Goal: Check status: Check status

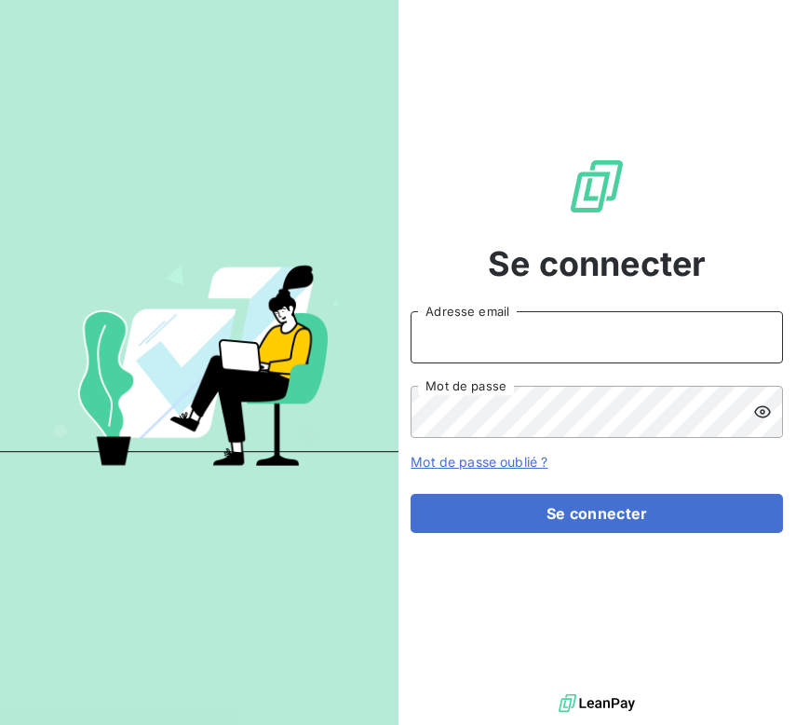
type input "[EMAIL_ADDRESS][DOMAIN_NAME]"
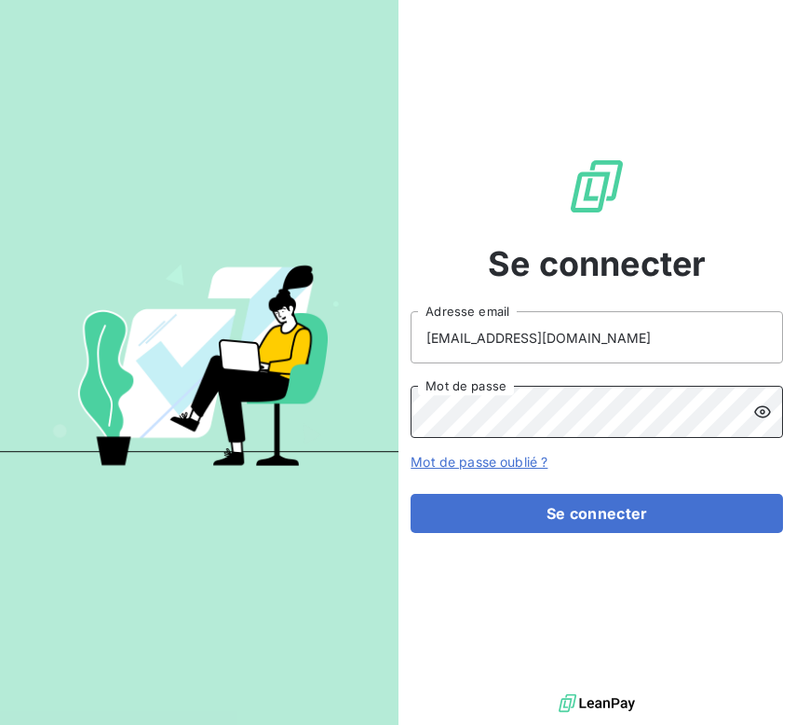
click at [597, 513] on button "Se connecter" at bounding box center [597, 513] width 373 height 39
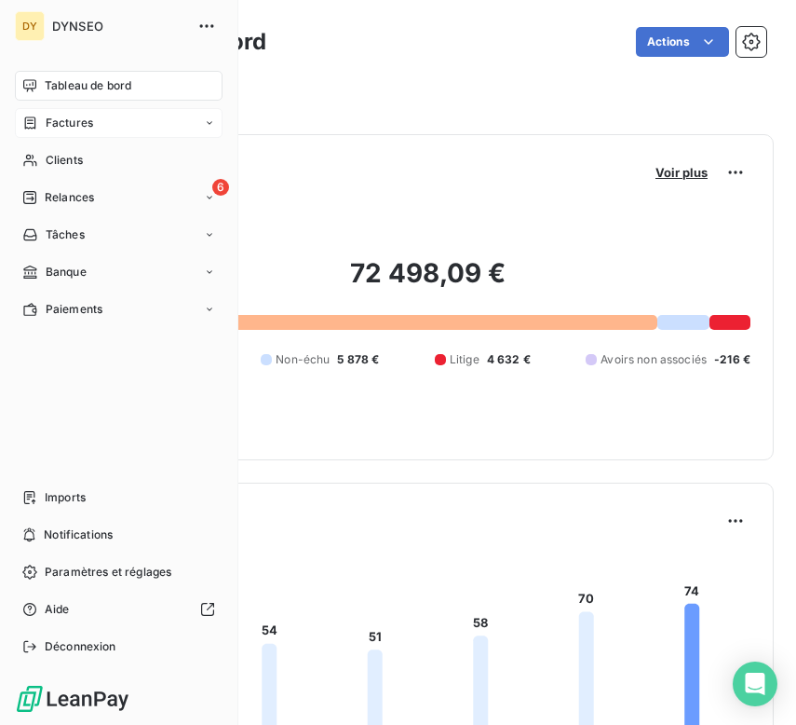
click at [94, 126] on div "Factures" at bounding box center [119, 123] width 208 height 30
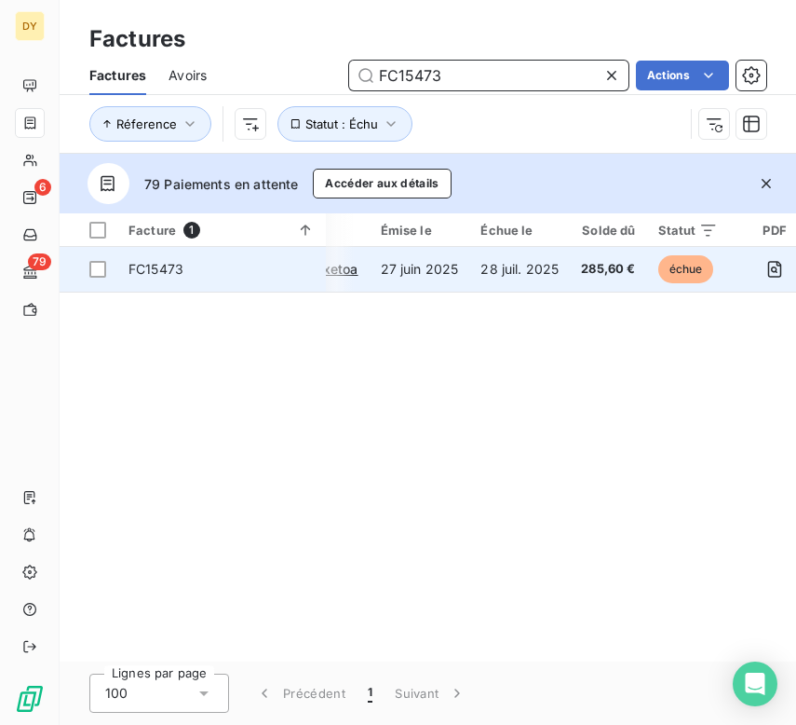
scroll to position [0, 126]
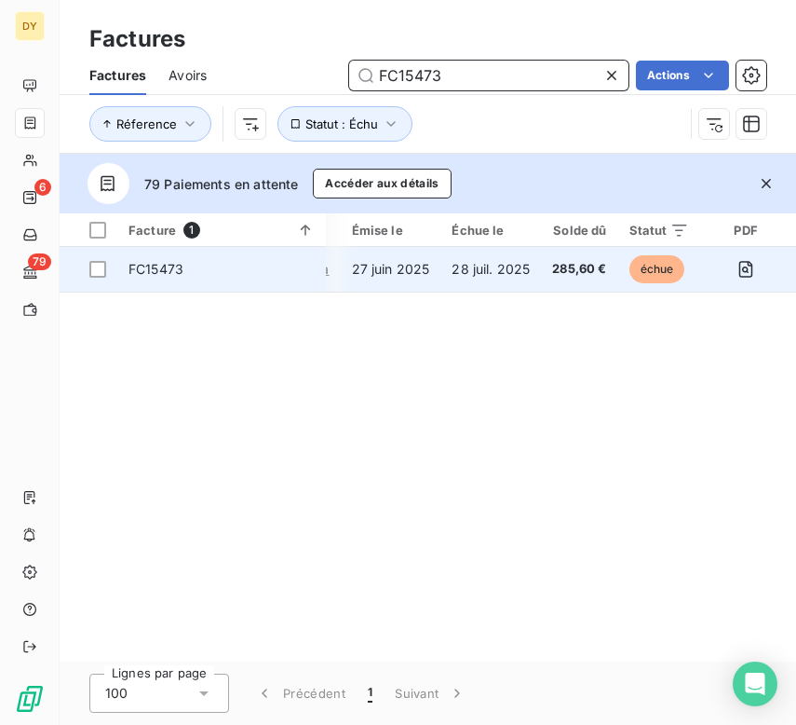
type input "FC15473"
click at [675, 270] on span "échue" at bounding box center [658, 269] width 56 height 28
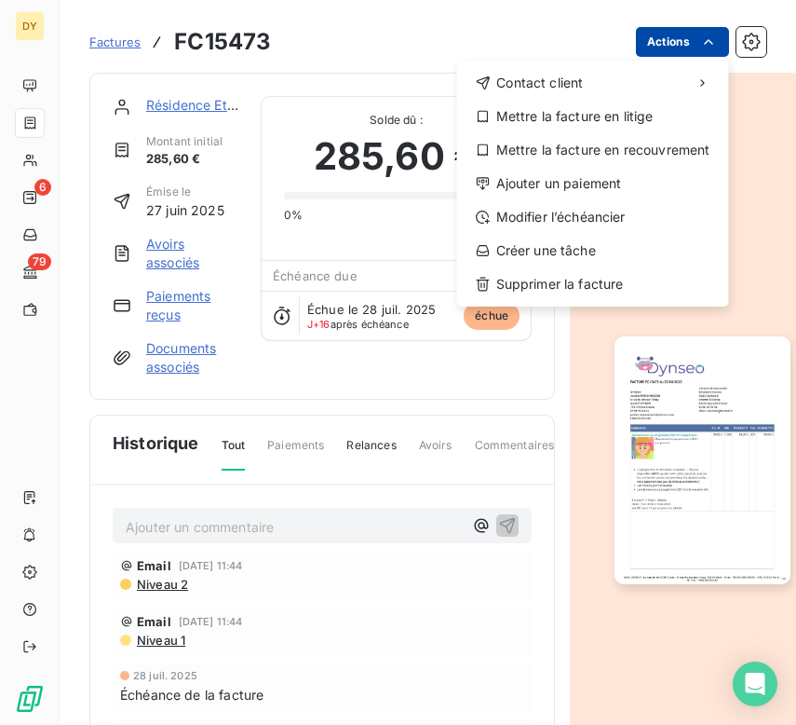
click at [694, 45] on html "DY 6 79 Factures FC15473 Actions Contact client Mettre la facture en litige Met…" at bounding box center [398, 362] width 796 height 725
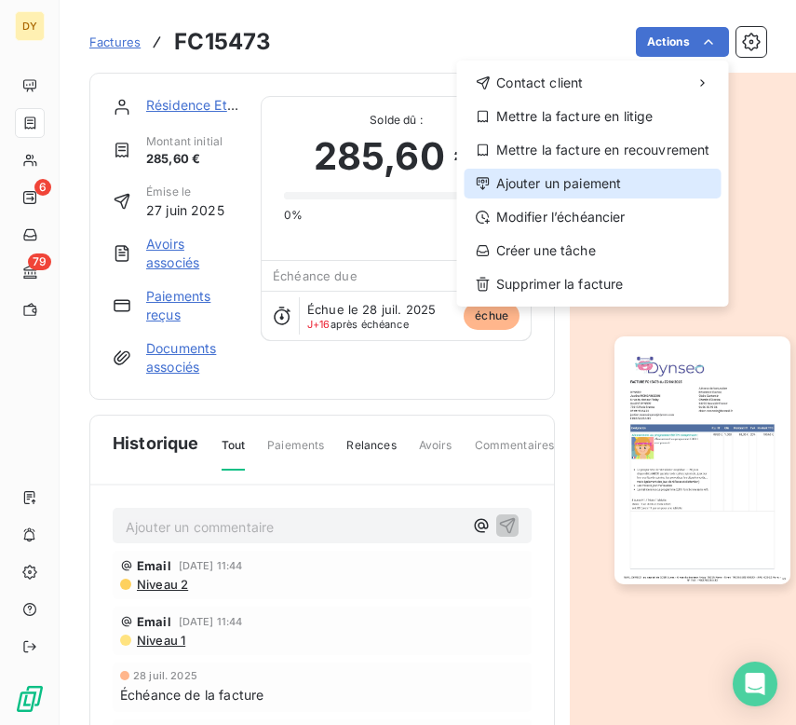
click at [599, 183] on div "Ajouter un paiement" at bounding box center [593, 184] width 257 height 30
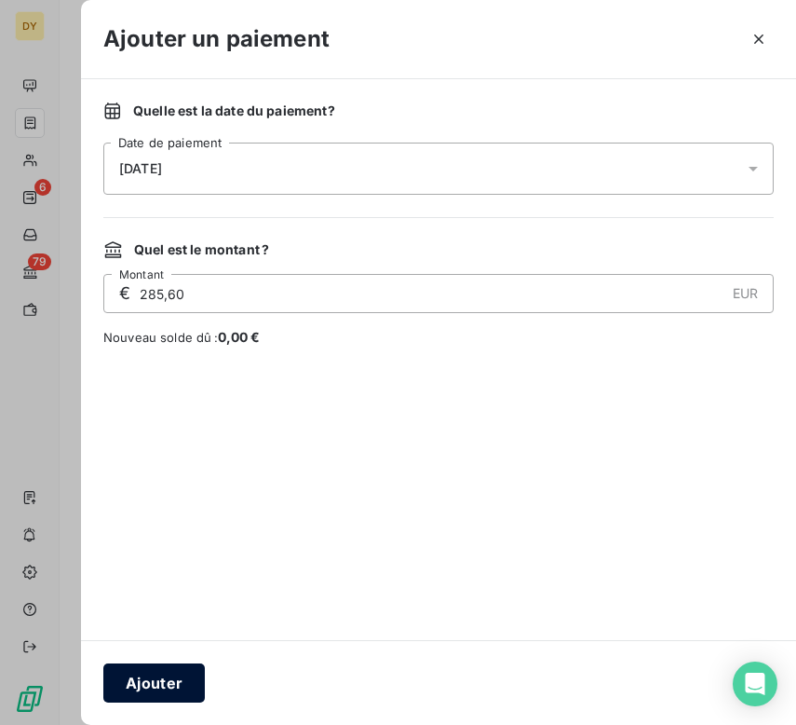
click at [151, 688] on button "Ajouter" at bounding box center [154, 682] width 102 height 39
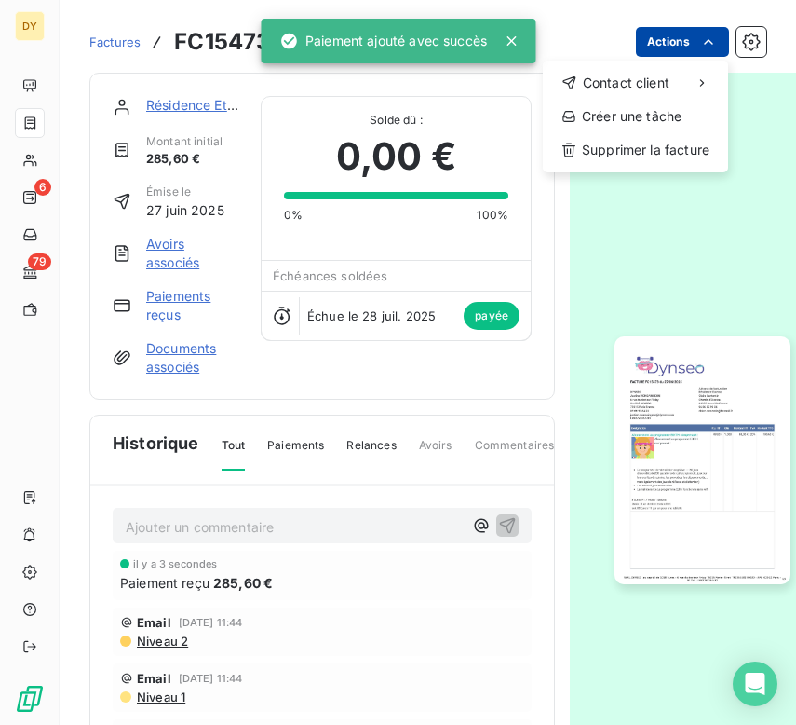
click at [686, 34] on html "DY 6 79 Factures FC15473 Actions Contact client Créer une tâche Supprimer la fa…" at bounding box center [398, 362] width 796 height 725
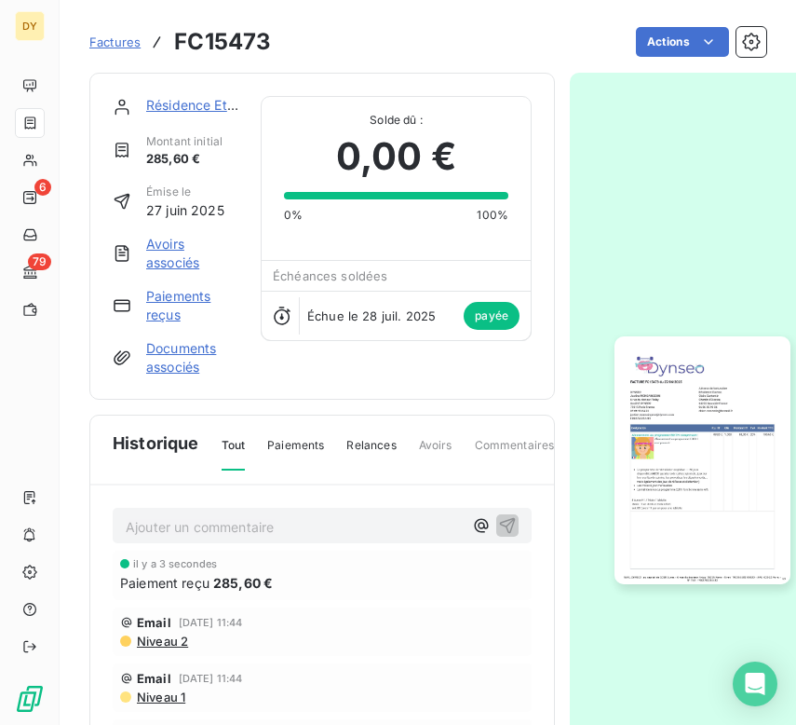
click at [507, 52] on html "DY 6 79 Factures FC15473 Actions Résidence Etxetoa Montant initial 285,60 € Émi…" at bounding box center [398, 362] width 796 height 725
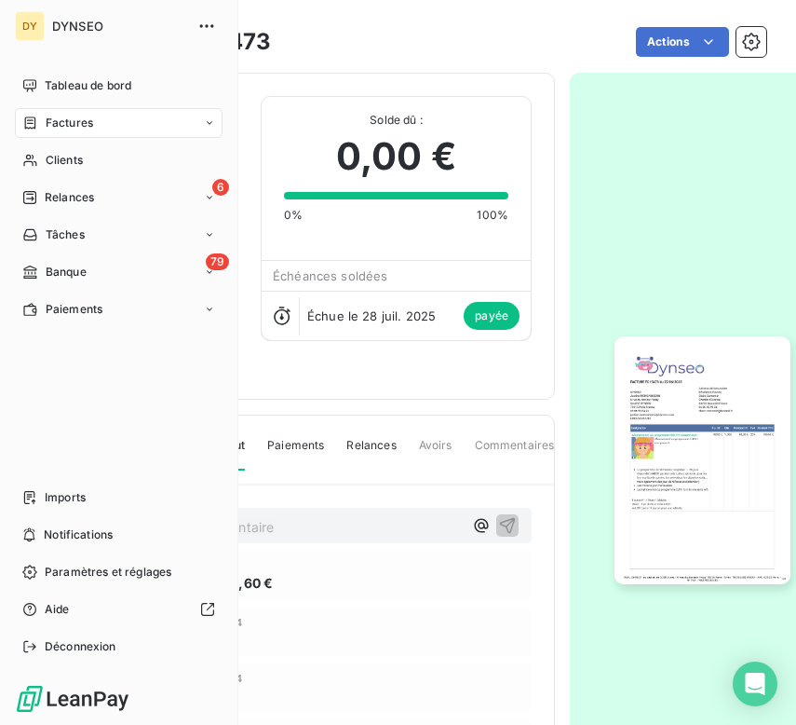
click at [79, 120] on span "Factures" at bounding box center [70, 123] width 48 height 17
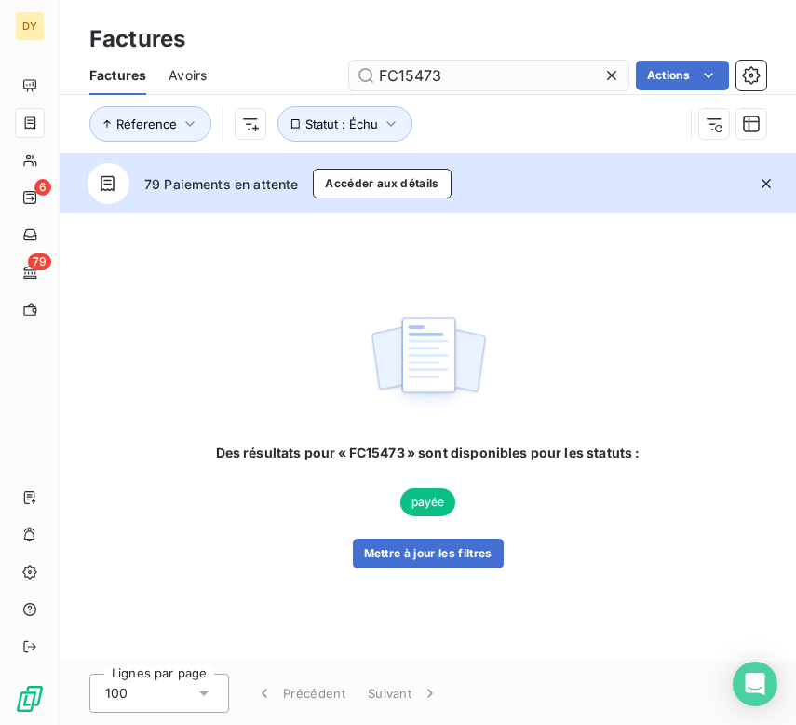
drag, startPoint x: 494, startPoint y: 64, endPoint x: 466, endPoint y: 83, distance: 33.6
click at [466, 83] on input "FC15473" at bounding box center [488, 76] width 279 height 30
type input "FC15340"
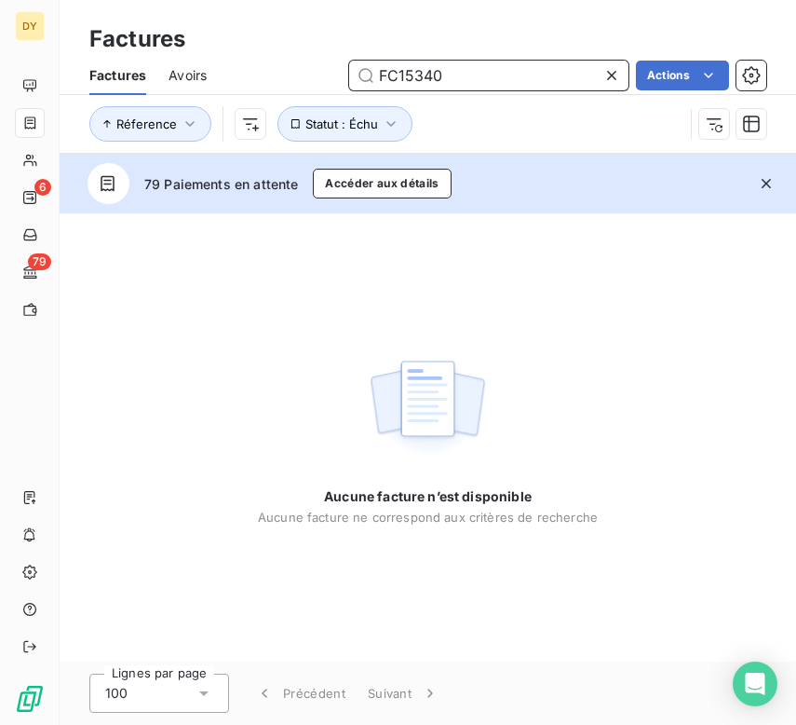
drag, startPoint x: 457, startPoint y: 72, endPoint x: 347, endPoint y: 72, distance: 109.9
click at [349, 72] on input "FC15340" at bounding box center [488, 76] width 279 height 30
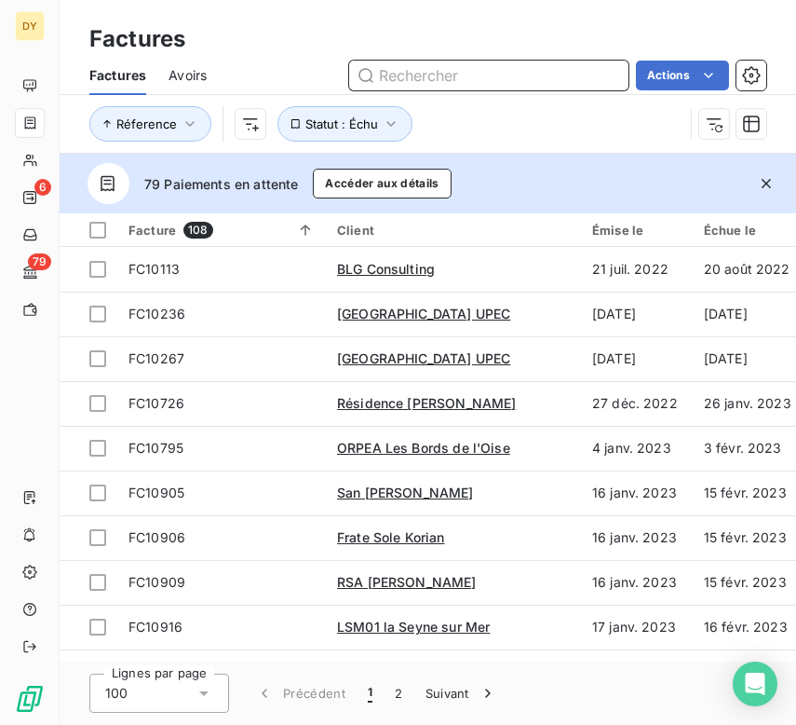
paste input "FC15218"
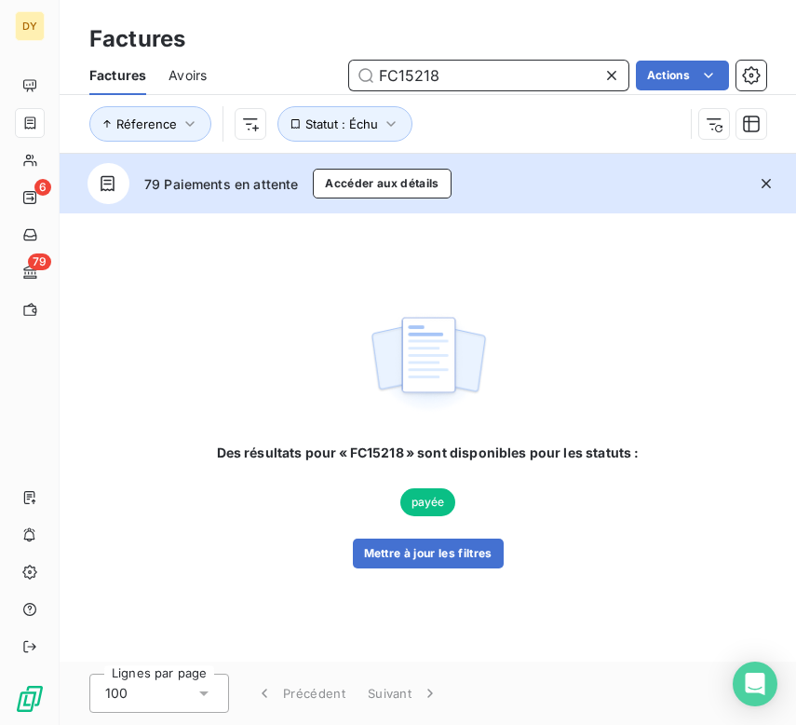
click at [430, 70] on input "FC15218" at bounding box center [488, 76] width 279 height 30
paste input "30"
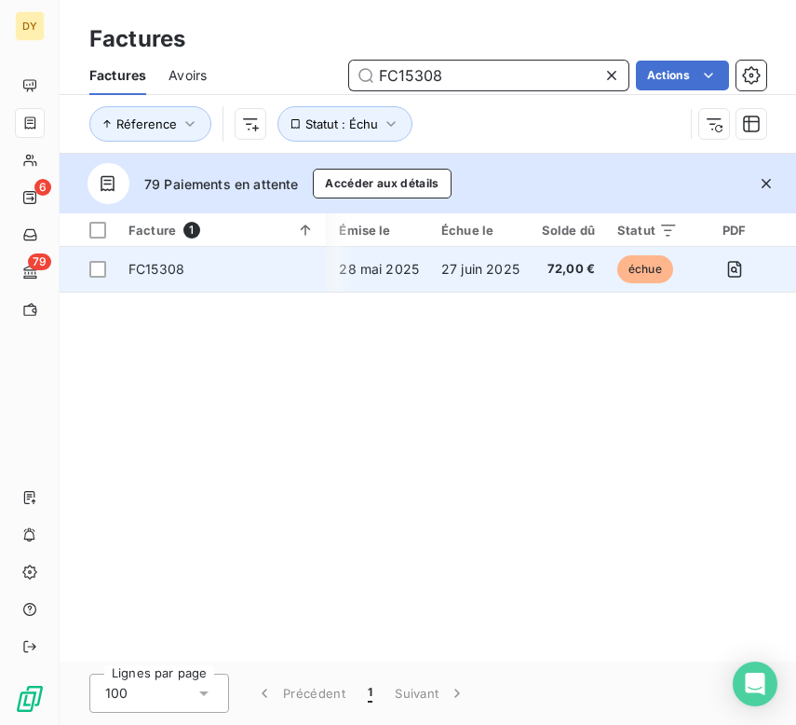
scroll to position [0, 290]
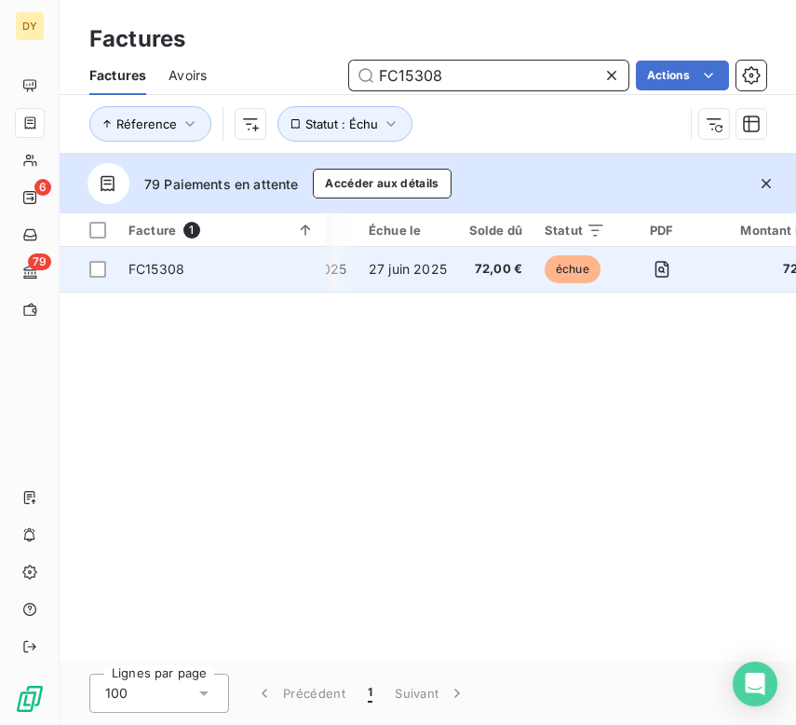
type input "FC15308"
click at [576, 282] on td "échue" at bounding box center [575, 269] width 83 height 45
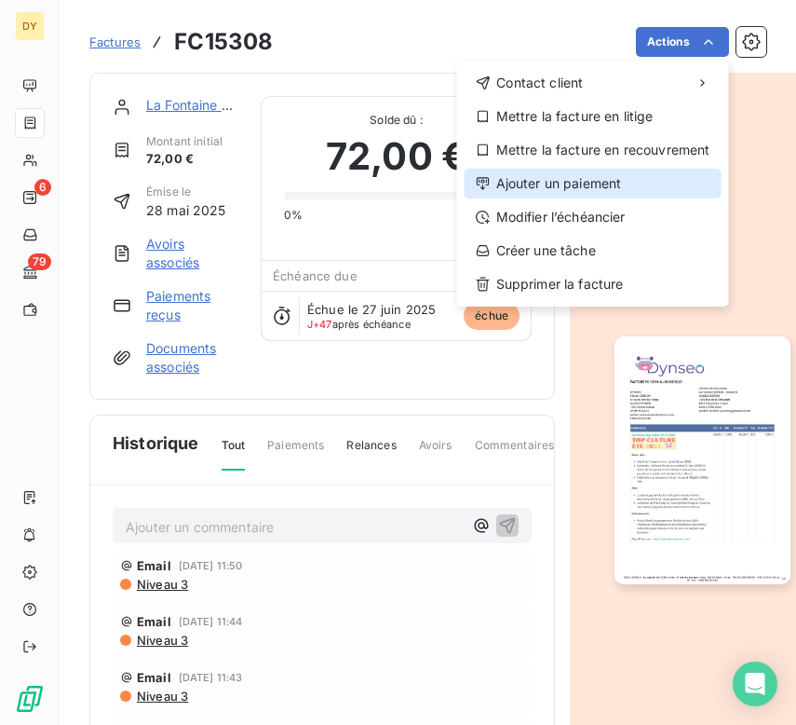
click at [603, 181] on div "Ajouter un paiement" at bounding box center [593, 184] width 257 height 30
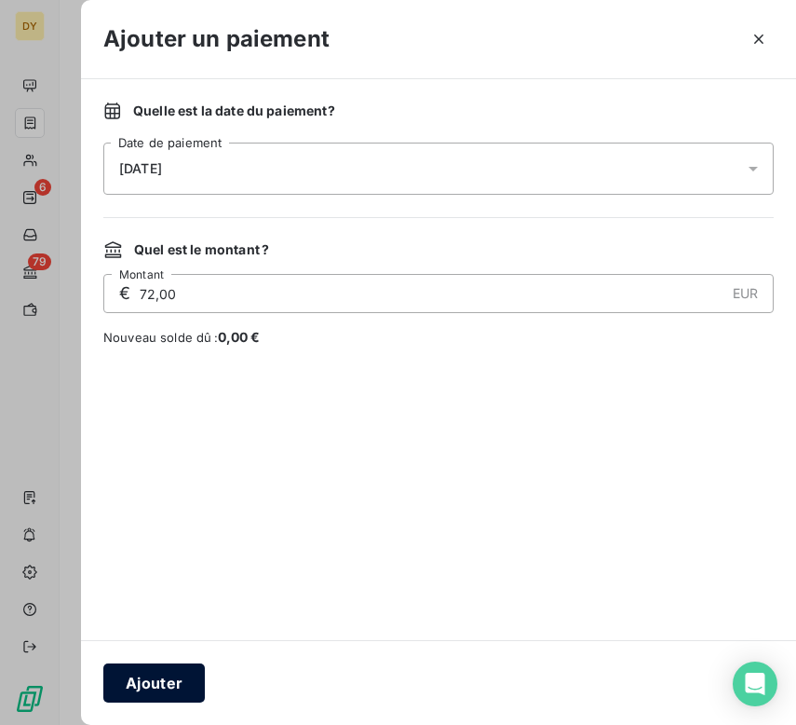
click at [159, 680] on button "Ajouter" at bounding box center [154, 682] width 102 height 39
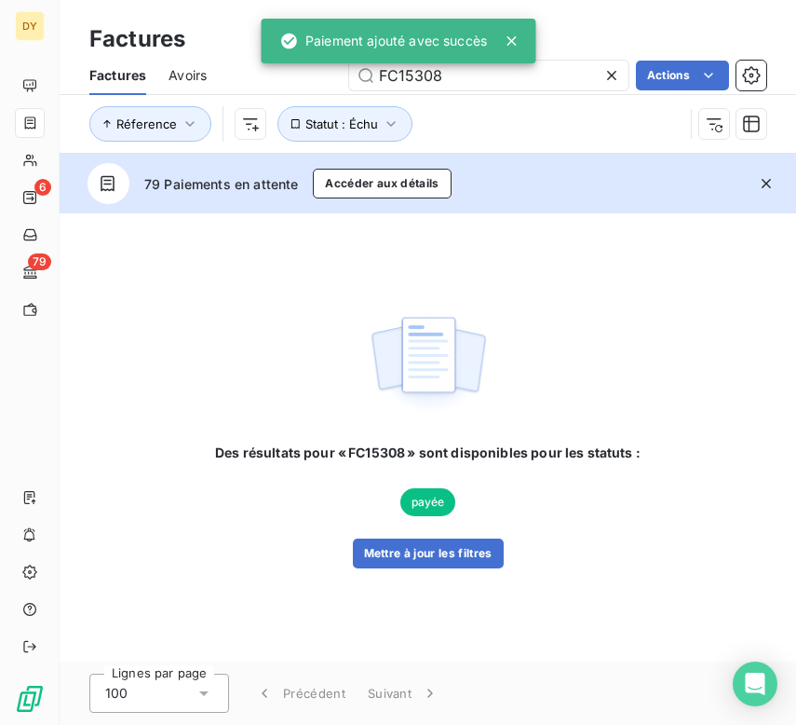
drag, startPoint x: 445, startPoint y: 72, endPoint x: 332, endPoint y: 71, distance: 113.6
click at [332, 71] on div "FC15308 Actions" at bounding box center [497, 76] width 537 height 30
type input "FC15267"
